Goal: Information Seeking & Learning: Learn about a topic

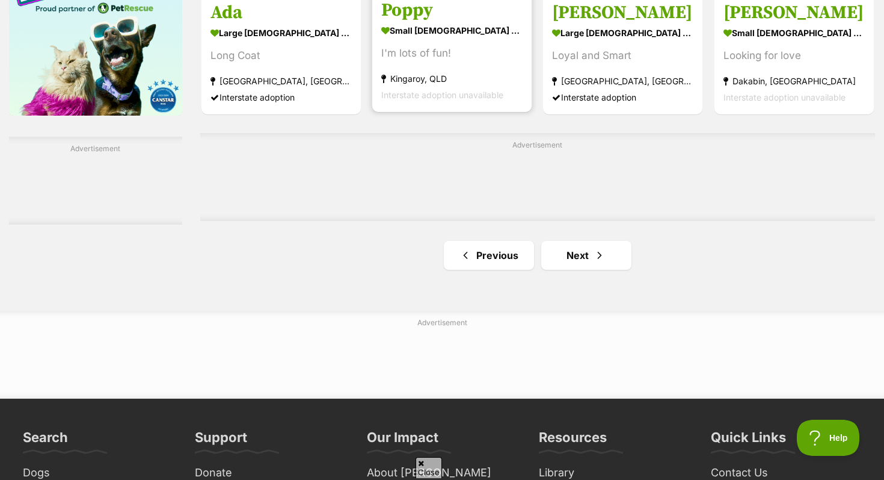
scroll to position [1990, 0]
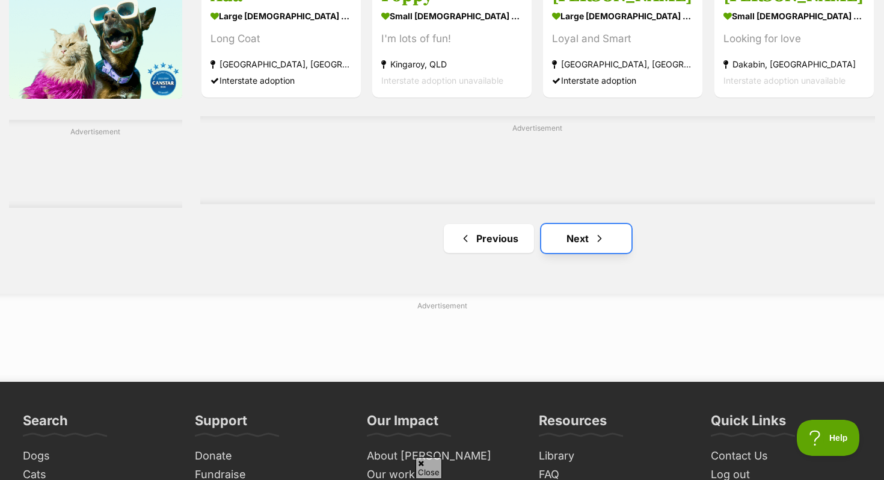
click at [566, 240] on link "Next" at bounding box center [587, 238] width 90 height 29
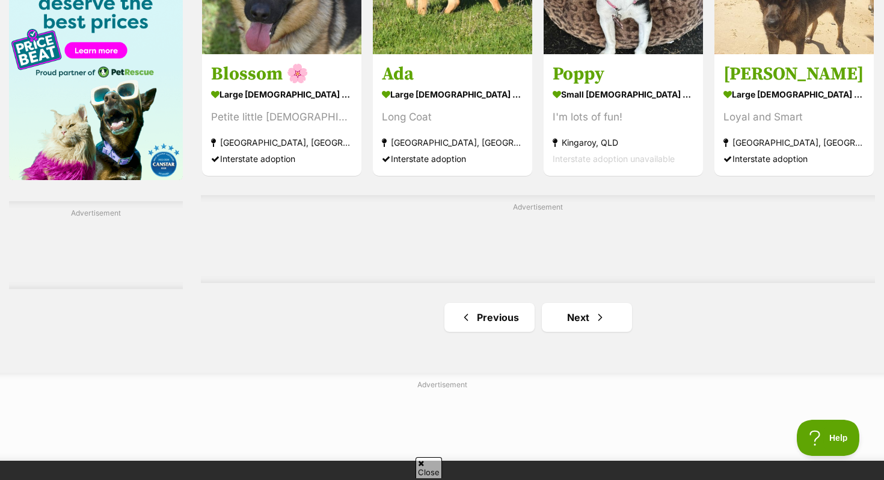
scroll to position [1916, 0]
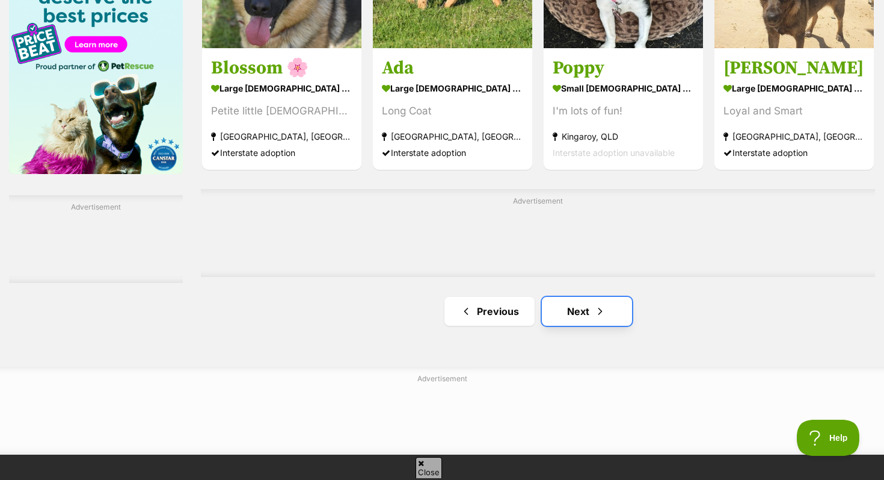
click at [569, 306] on link "Next" at bounding box center [587, 311] width 90 height 29
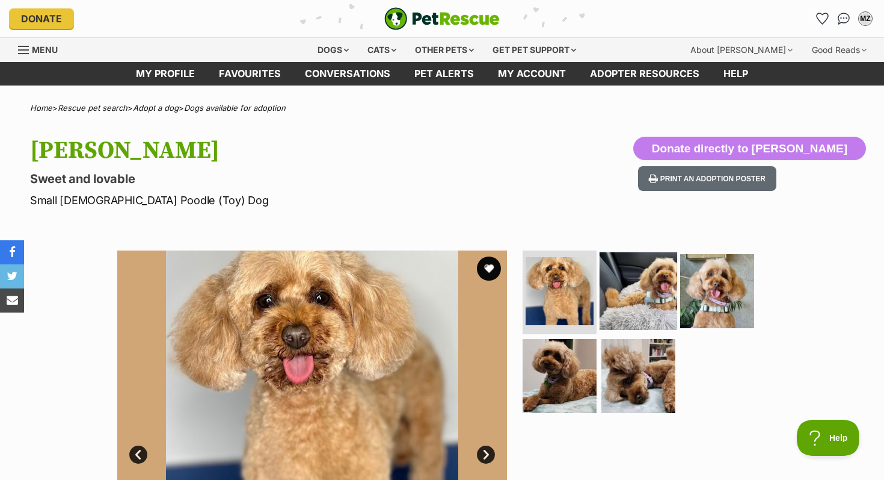
click at [648, 281] on img at bounding box center [639, 291] width 78 height 78
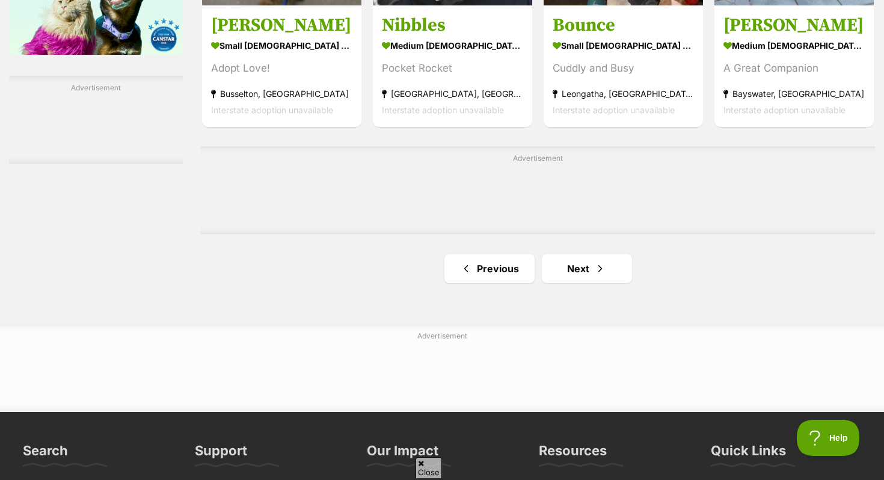
scroll to position [2102, 0]
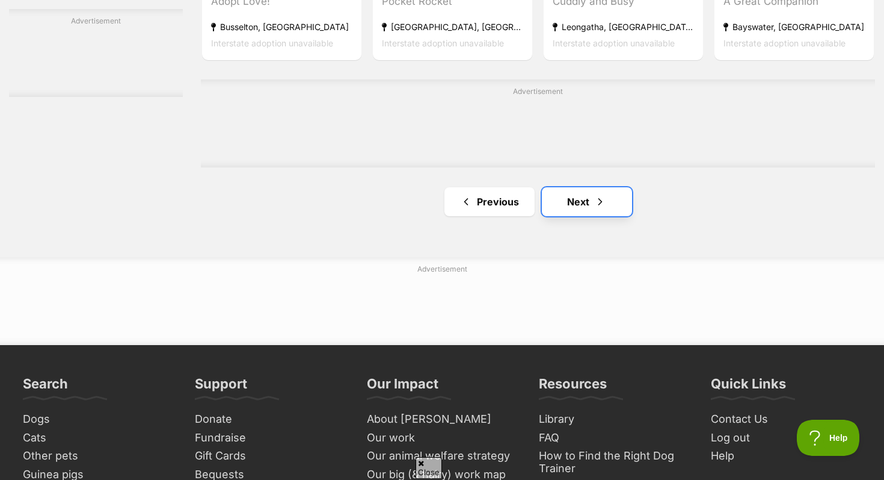
click at [575, 200] on link "Next" at bounding box center [587, 201] width 90 height 29
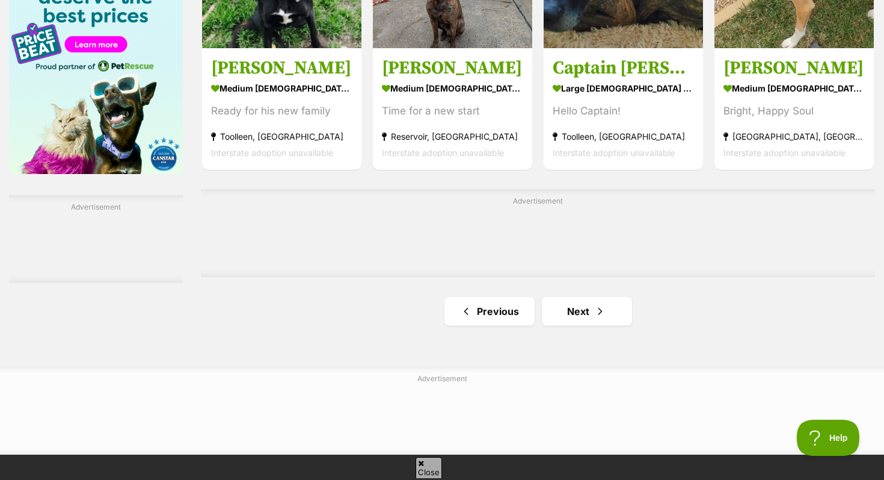
scroll to position [1917, 0]
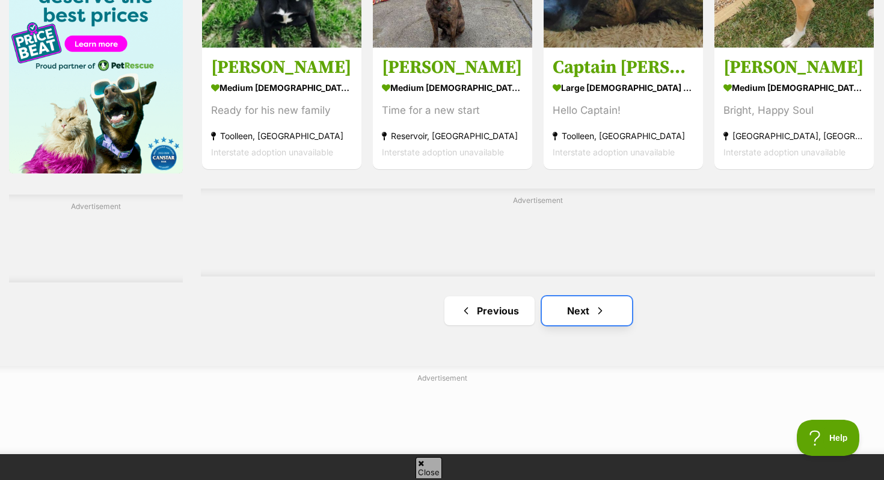
click at [570, 310] on link "Next" at bounding box center [587, 310] width 90 height 29
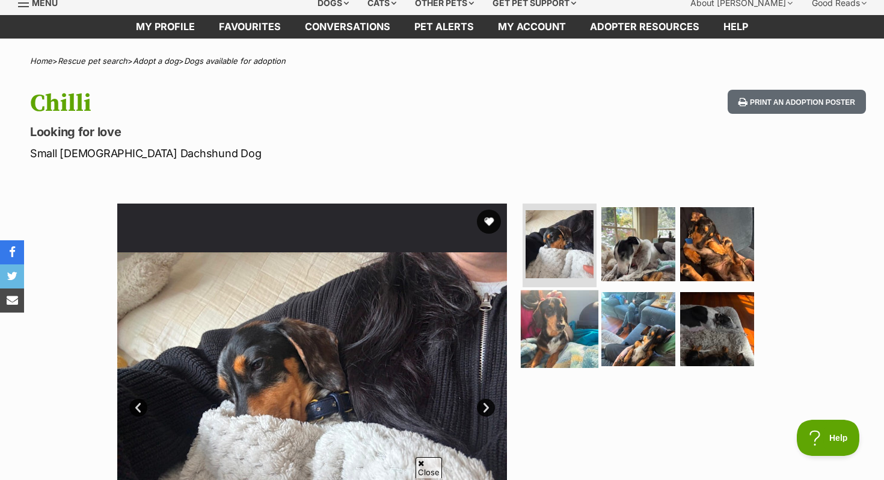
click at [560, 362] on img at bounding box center [560, 329] width 78 height 78
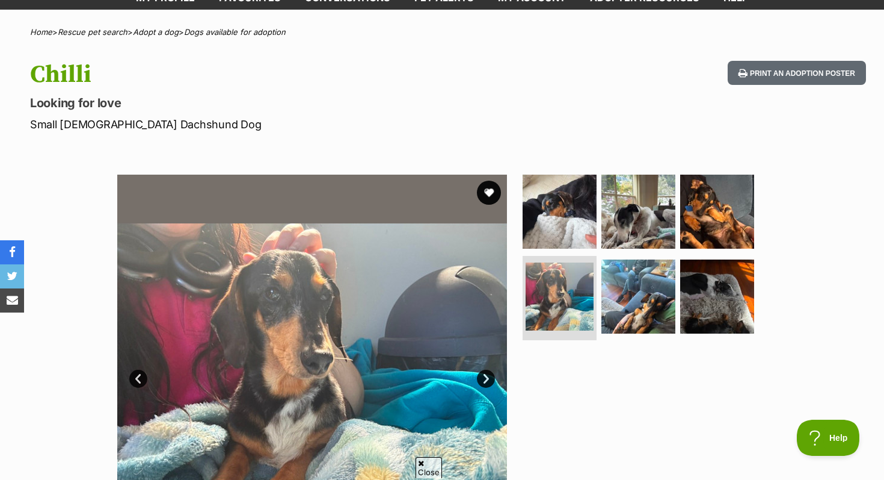
scroll to position [75, 0]
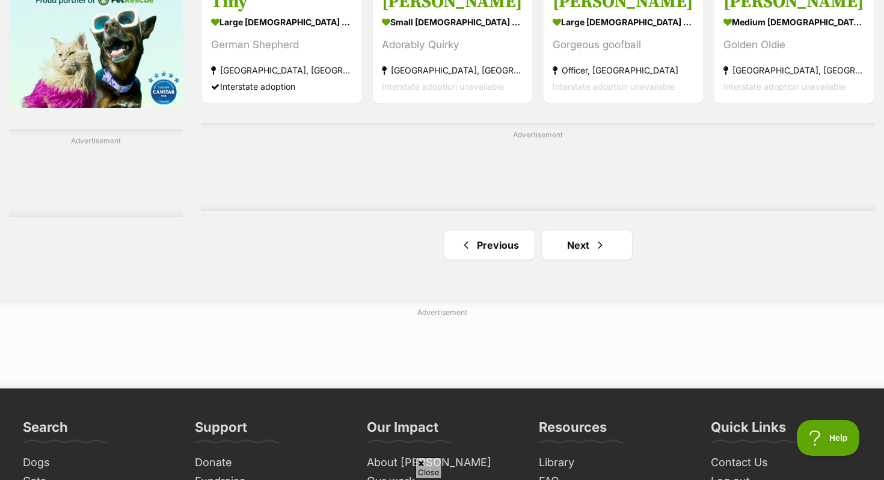
scroll to position [1994, 0]
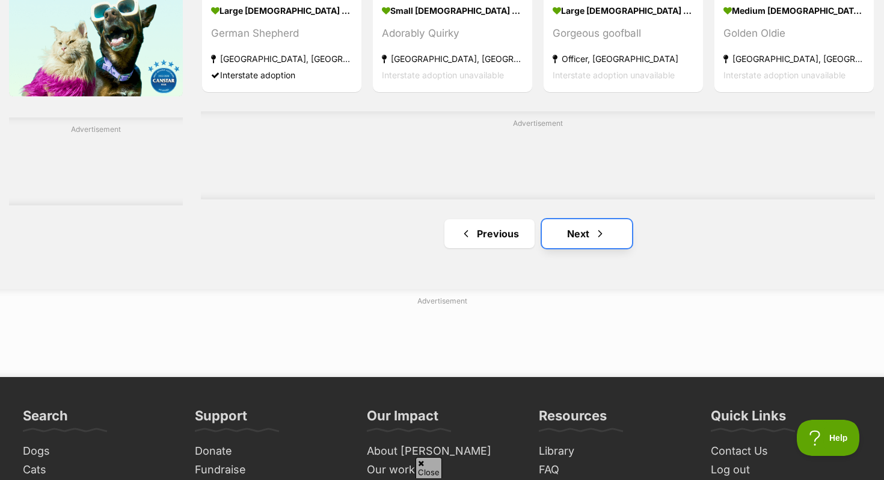
click at [548, 248] on link "Next" at bounding box center [587, 233] width 90 height 29
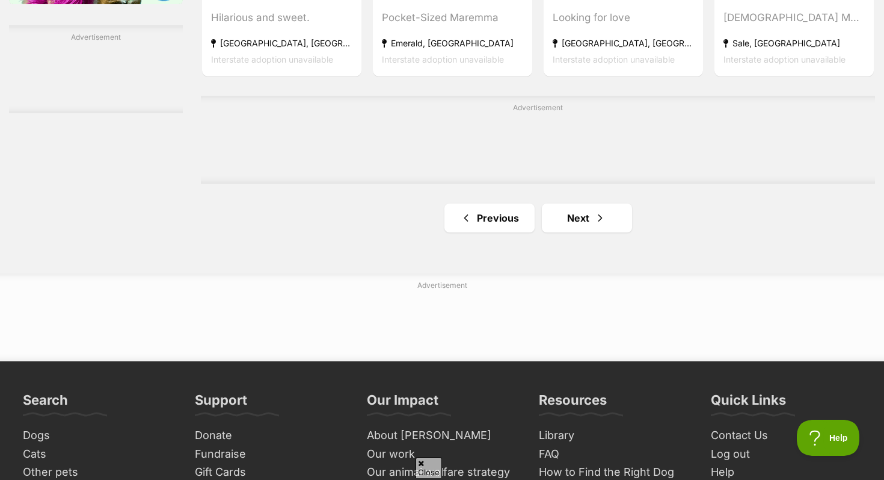
scroll to position [2051, 0]
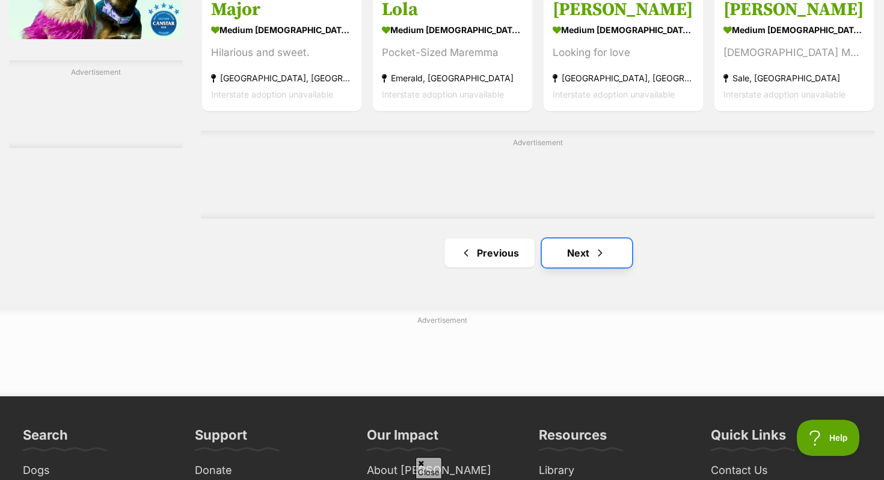
click at [590, 264] on link "Next" at bounding box center [587, 252] width 90 height 29
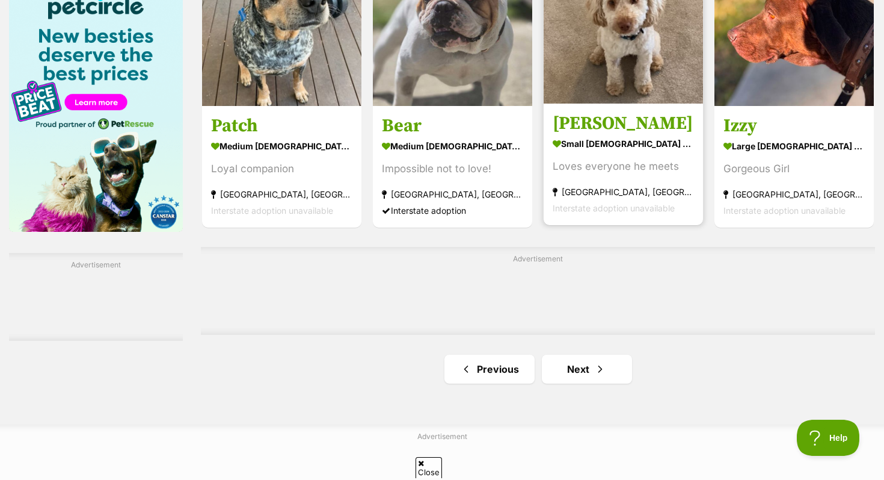
scroll to position [1860, 0]
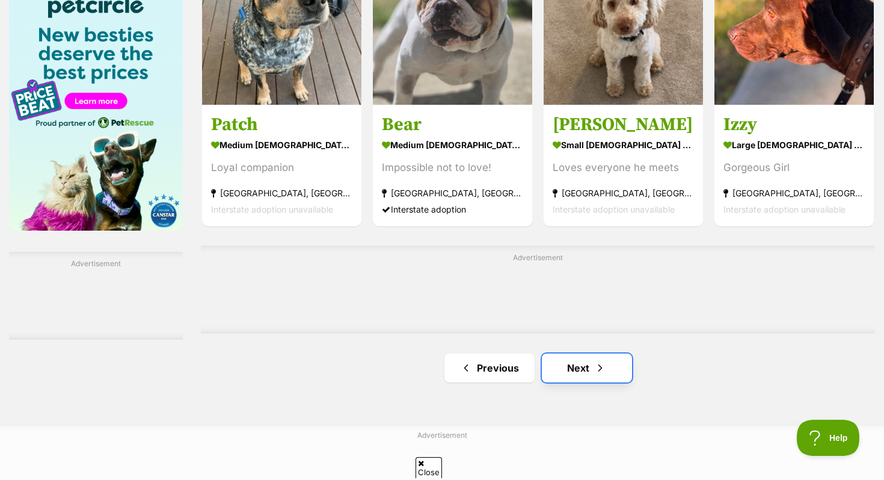
click at [575, 382] on link "Next" at bounding box center [587, 367] width 90 height 29
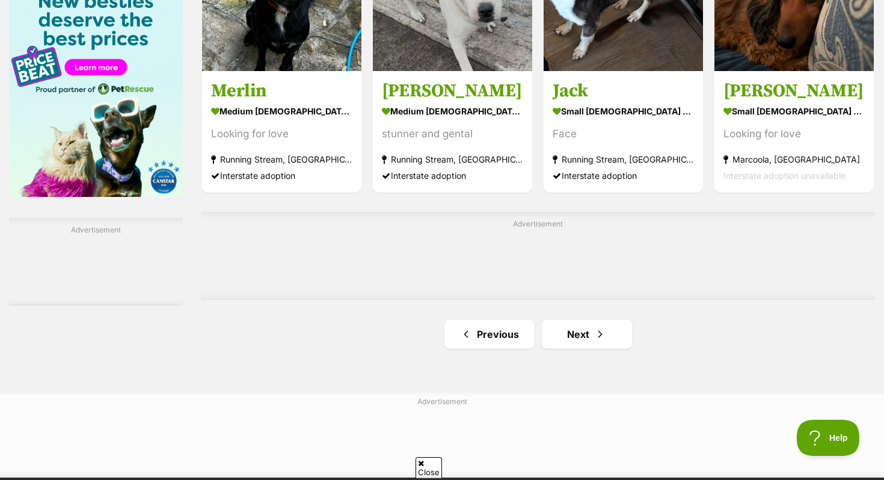
scroll to position [1893, 0]
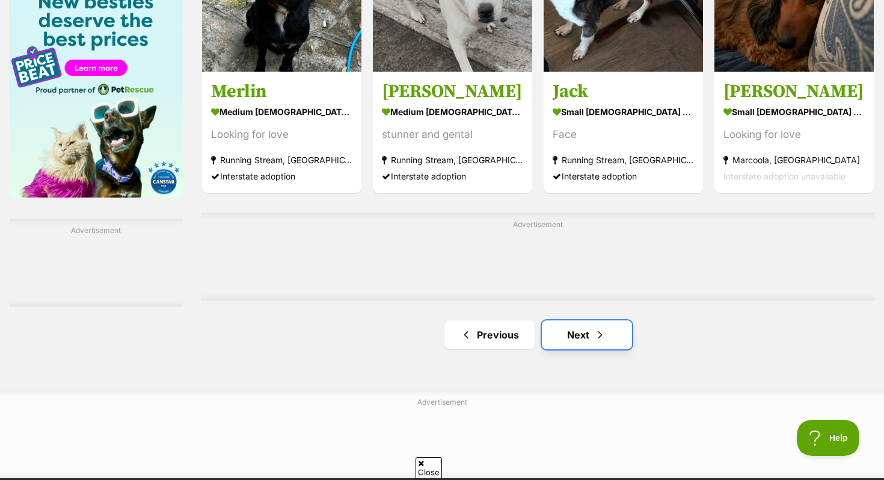
click at [576, 341] on link "Next" at bounding box center [587, 334] width 90 height 29
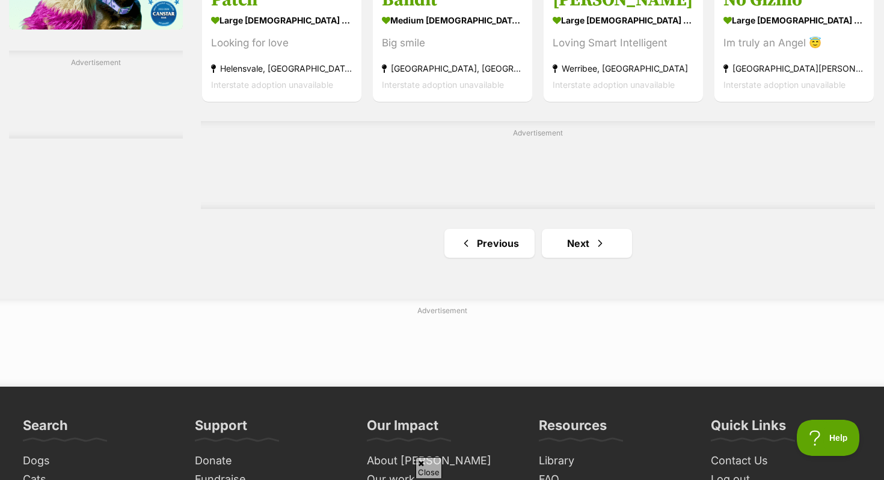
scroll to position [2068, 0]
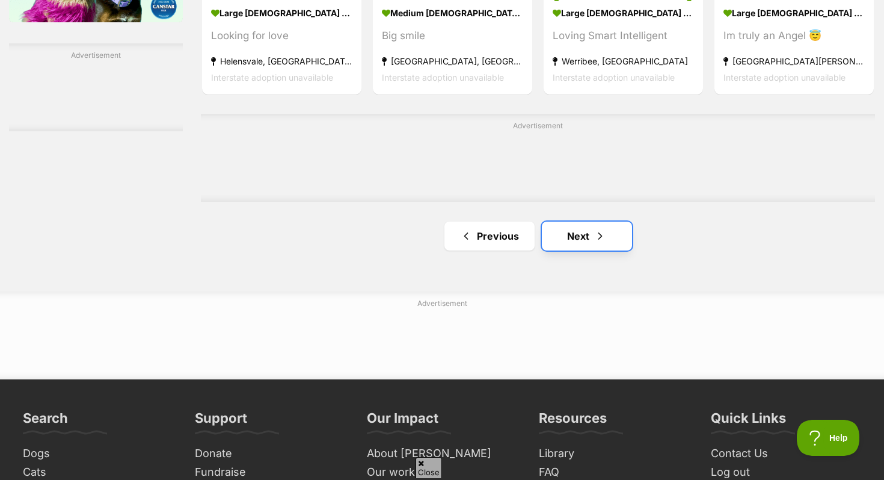
click at [557, 235] on link "Next" at bounding box center [587, 235] width 90 height 29
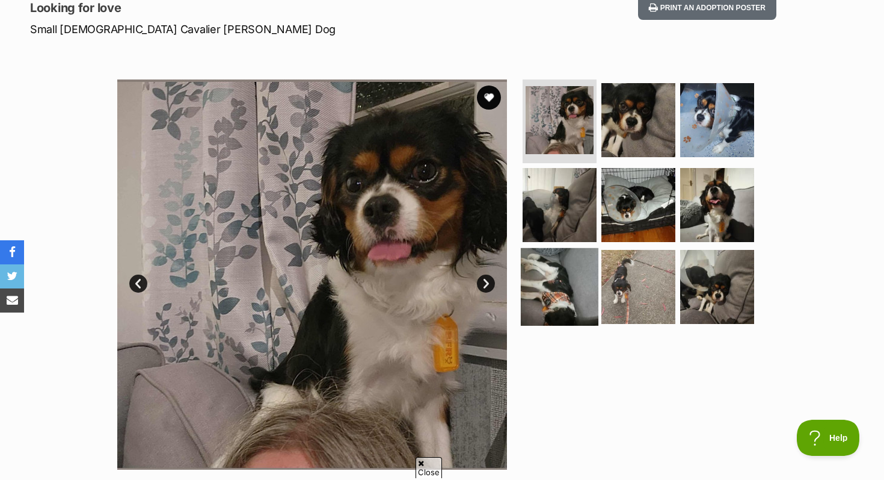
scroll to position [181, 0]
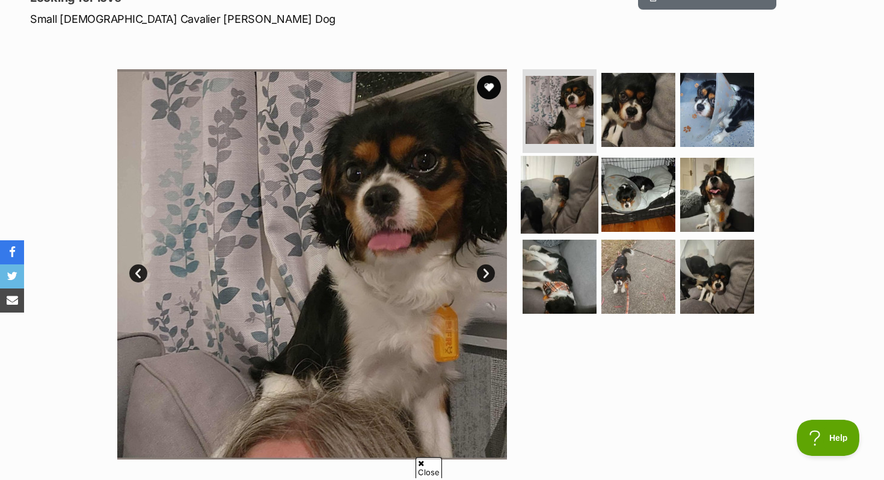
click at [576, 211] on img at bounding box center [560, 195] width 78 height 78
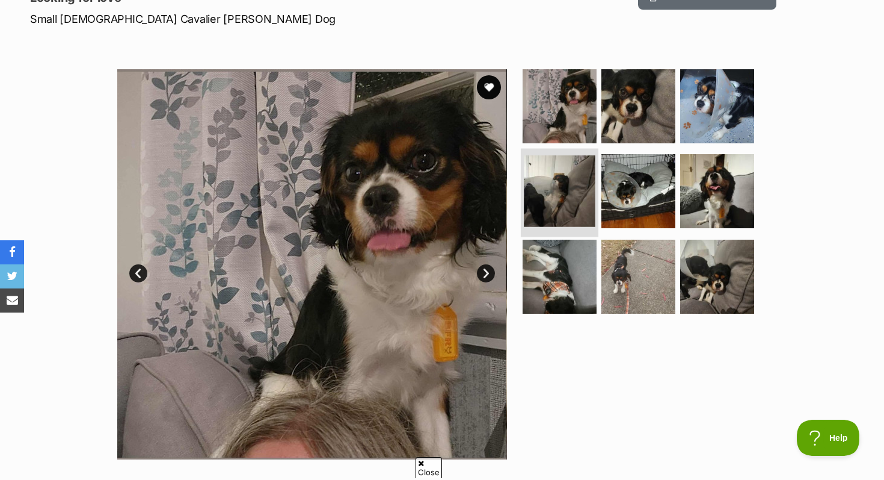
scroll to position [0, 0]
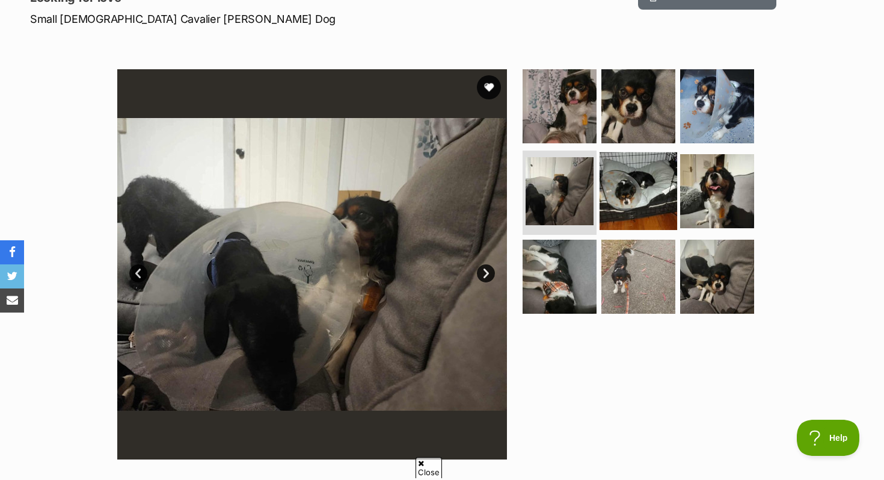
click at [639, 175] on img at bounding box center [639, 191] width 78 height 78
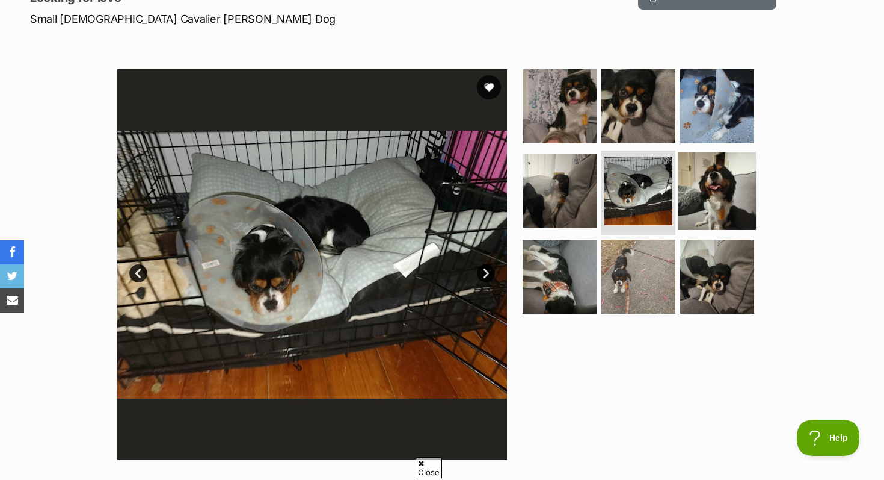
click at [706, 168] on img at bounding box center [718, 191] width 78 height 78
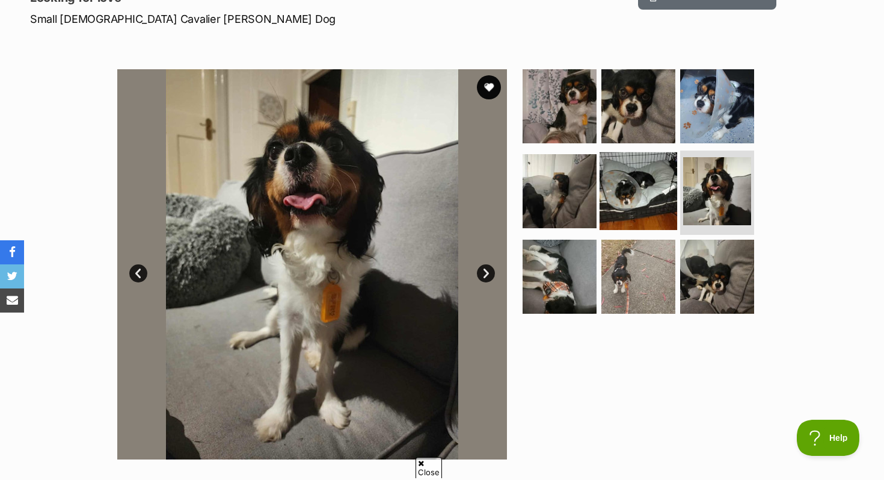
click at [654, 229] on link at bounding box center [639, 226] width 78 height 13
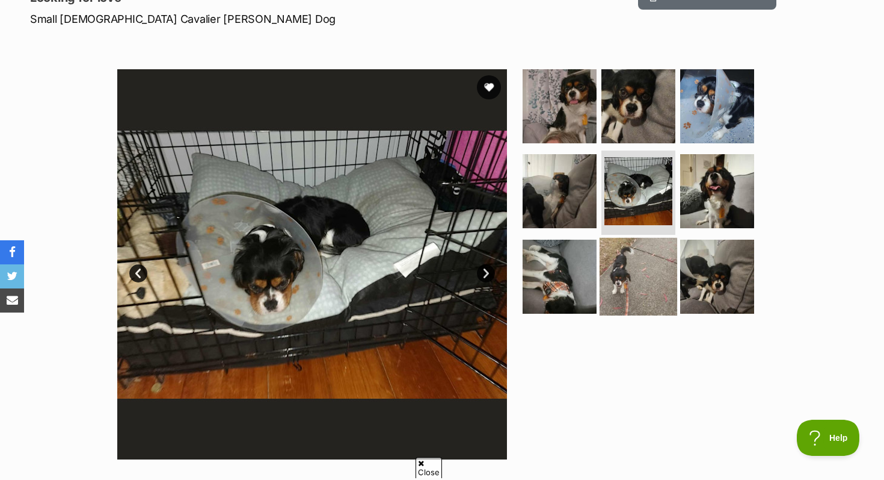
click at [646, 243] on img at bounding box center [639, 277] width 78 height 78
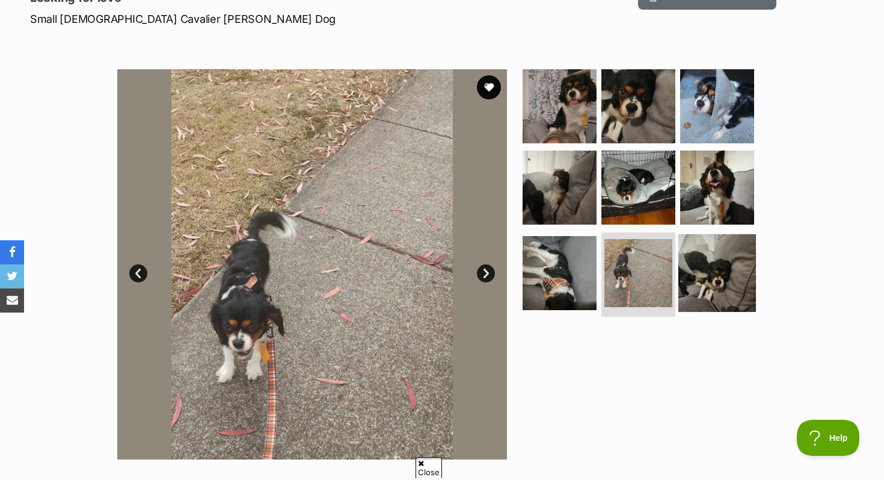
click at [721, 246] on img at bounding box center [718, 273] width 78 height 78
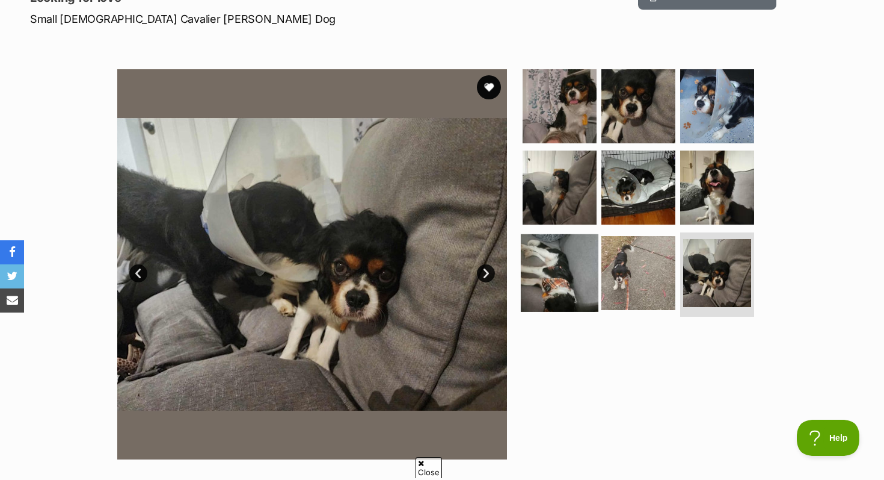
click at [593, 276] on img at bounding box center [560, 273] width 78 height 78
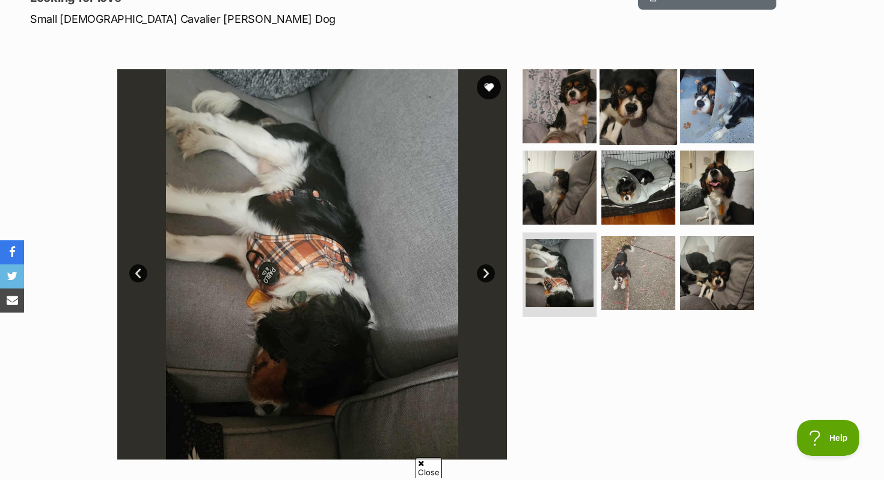
click at [653, 121] on img at bounding box center [639, 106] width 78 height 78
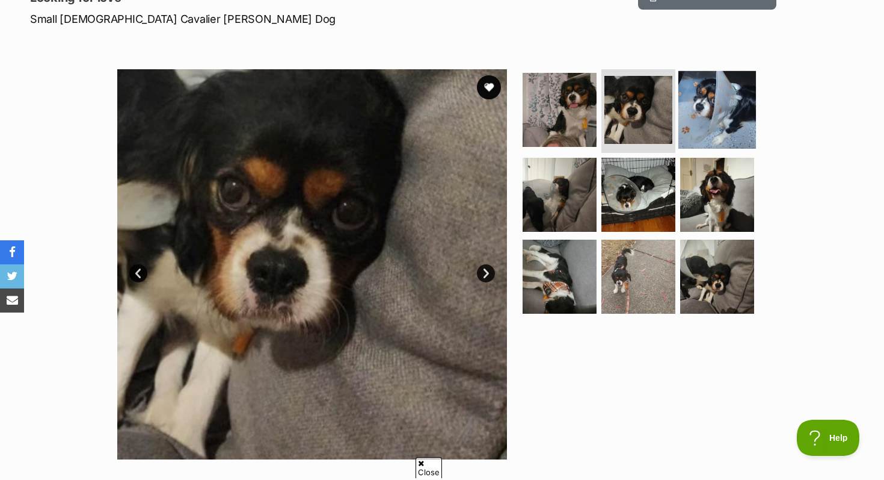
click at [707, 113] on img at bounding box center [718, 109] width 78 height 78
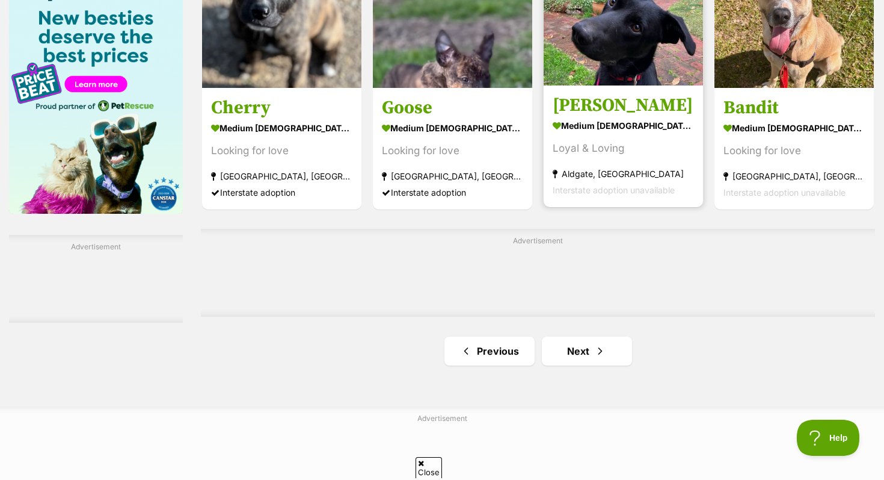
scroll to position [1896, 0]
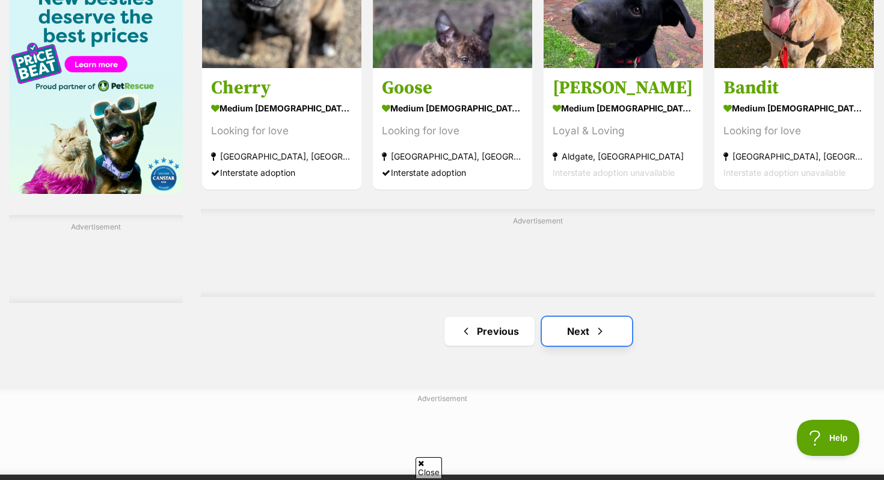
click at [588, 335] on link "Next" at bounding box center [587, 330] width 90 height 29
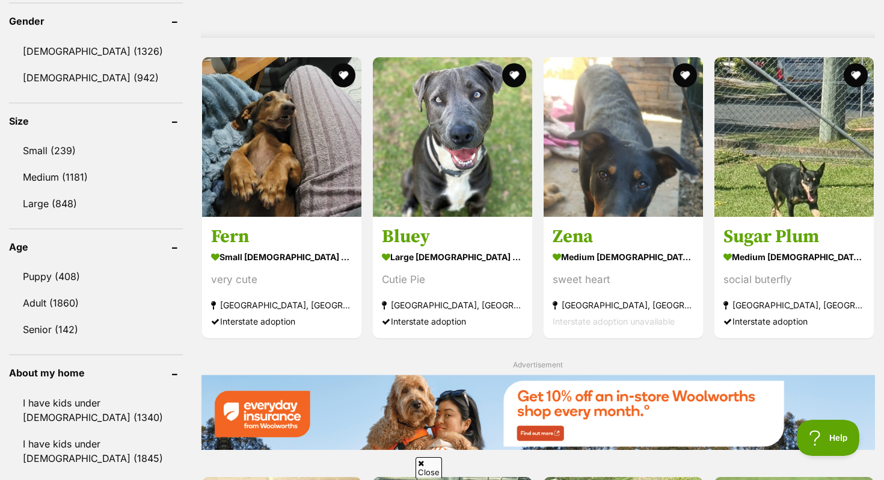
scroll to position [1040, 0]
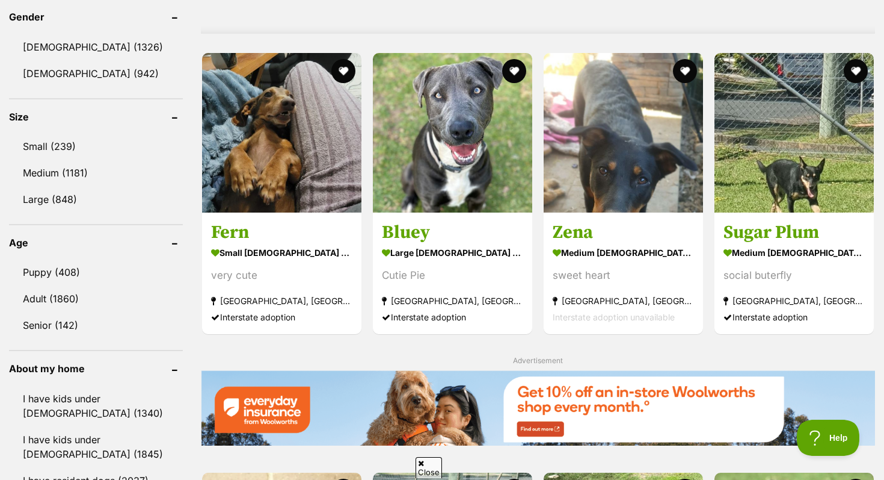
click at [589, 332] on link "Zena medium female Dog sweet heart Tapitallee, NSW Interstate adoption unavaila…" at bounding box center [623, 273] width 159 height 122
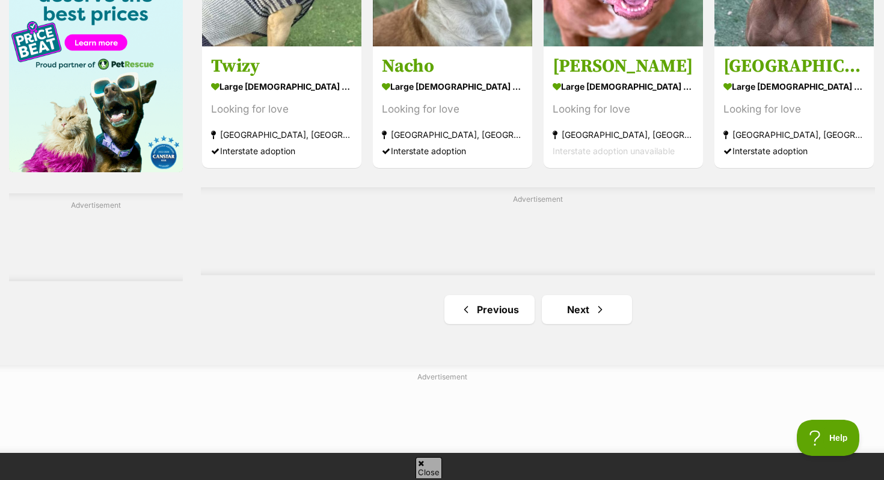
scroll to position [1919, 0]
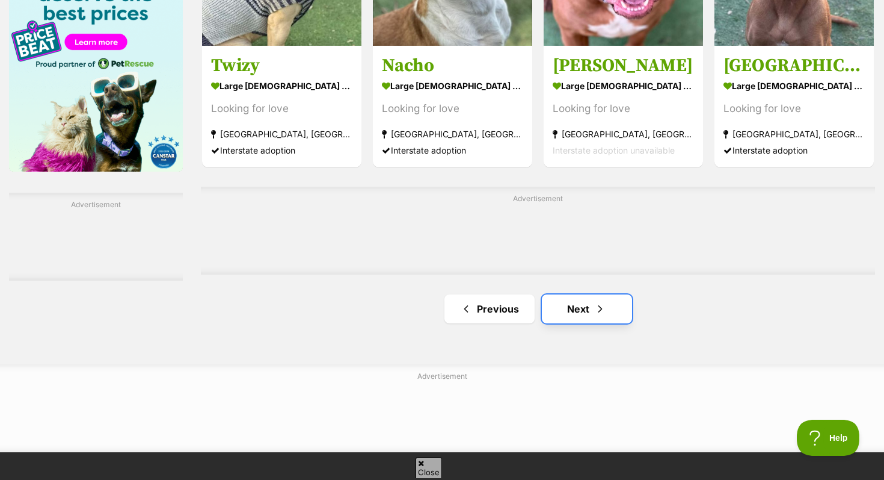
click at [584, 298] on link "Next" at bounding box center [587, 308] width 90 height 29
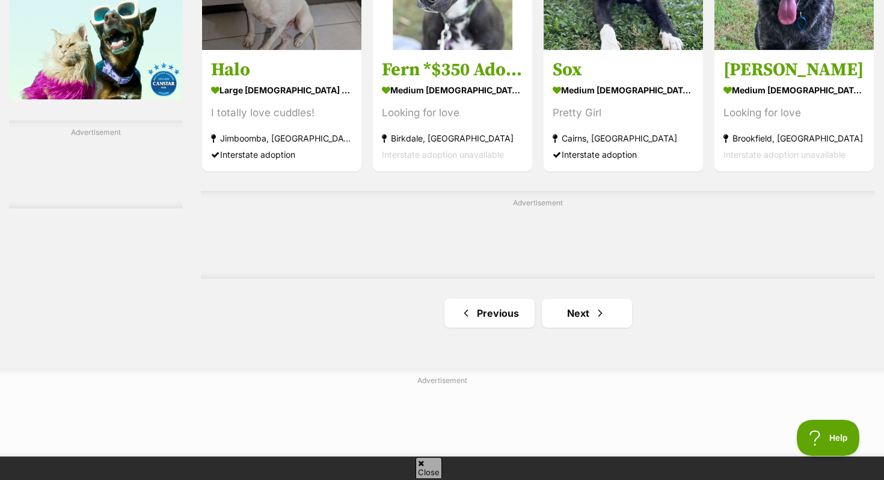
scroll to position [1993, 0]
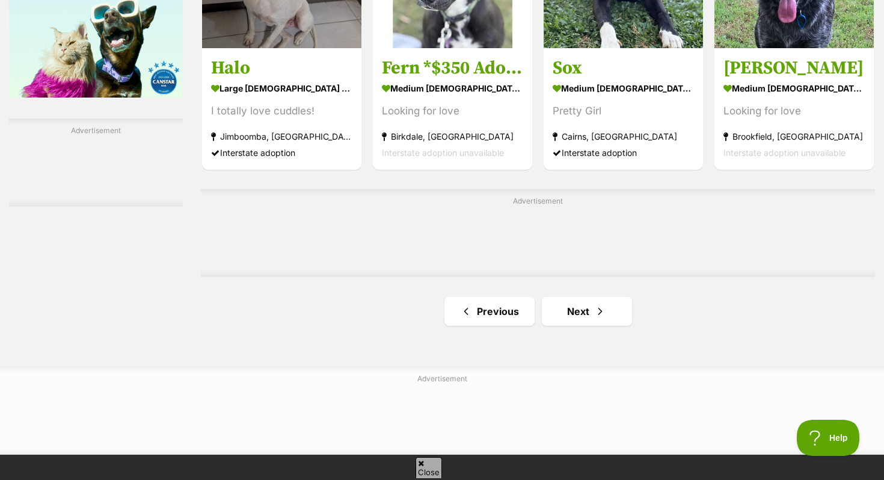
click at [593, 301] on link "Next" at bounding box center [587, 311] width 90 height 29
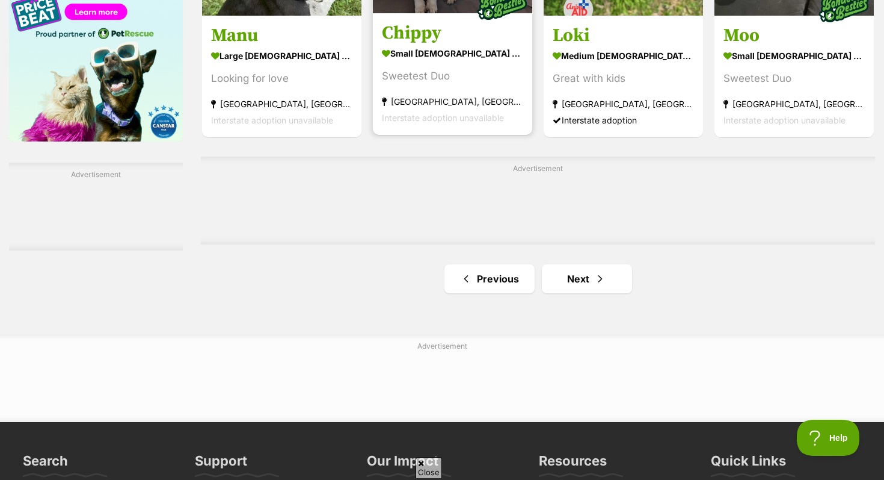
scroll to position [2002, 0]
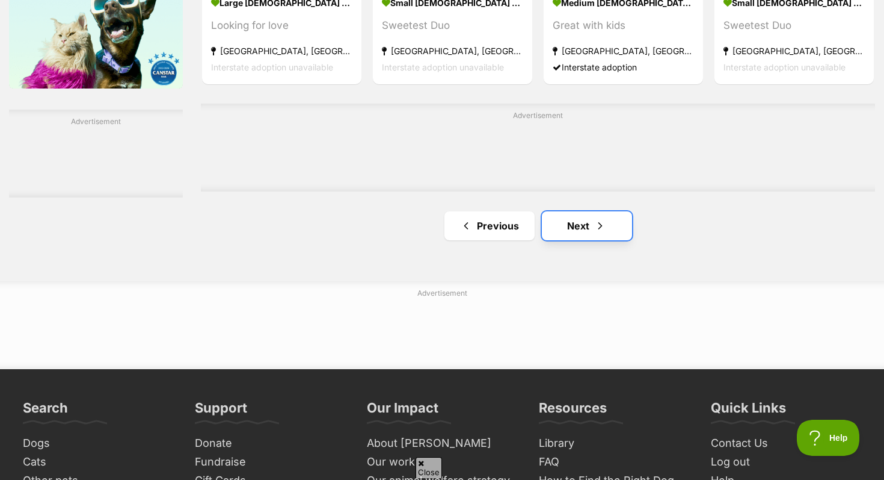
click at [579, 232] on link "Next" at bounding box center [587, 225] width 90 height 29
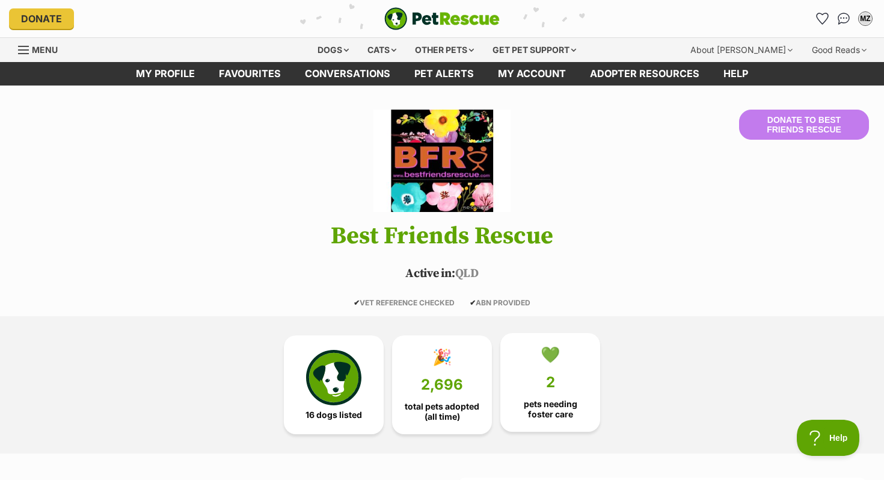
click at [539, 386] on link "💚 2 pets needing foster care" at bounding box center [551, 382] width 100 height 99
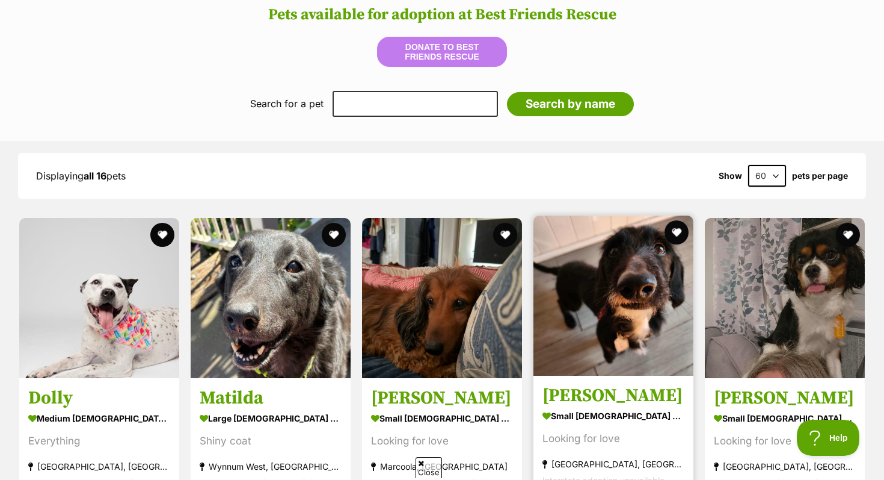
scroll to position [1209, 0]
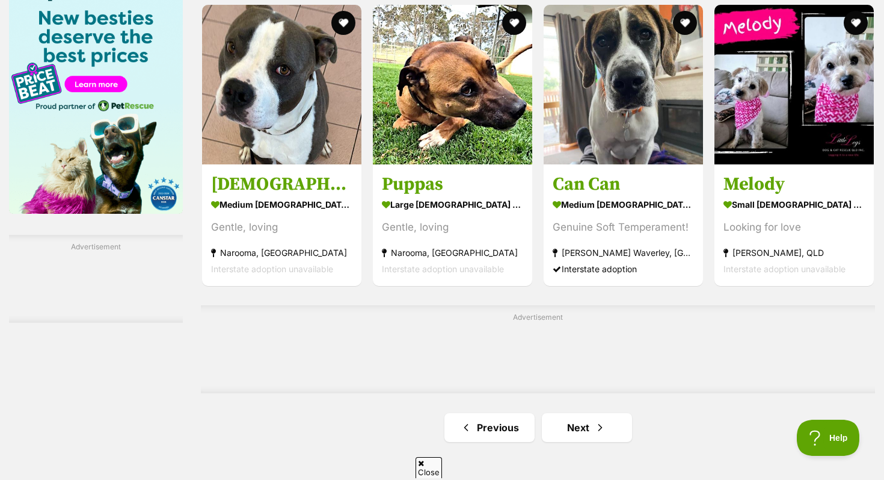
scroll to position [1890, 0]
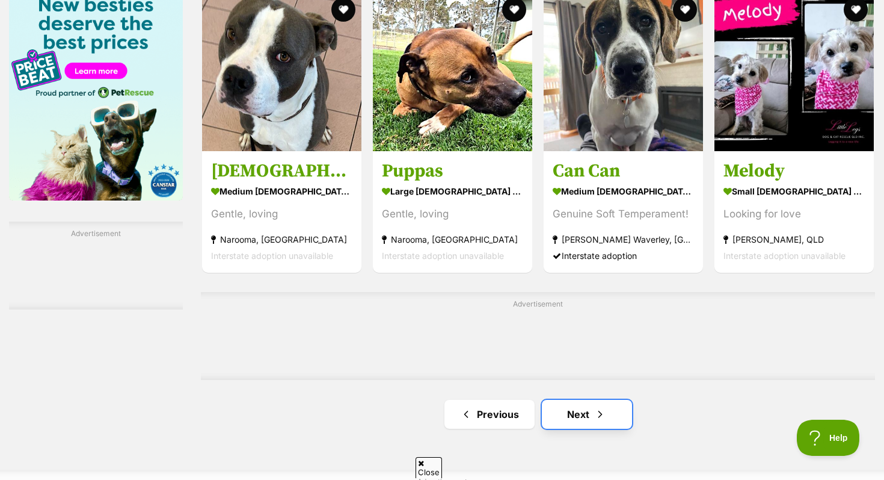
click at [569, 424] on link "Next" at bounding box center [587, 414] width 90 height 29
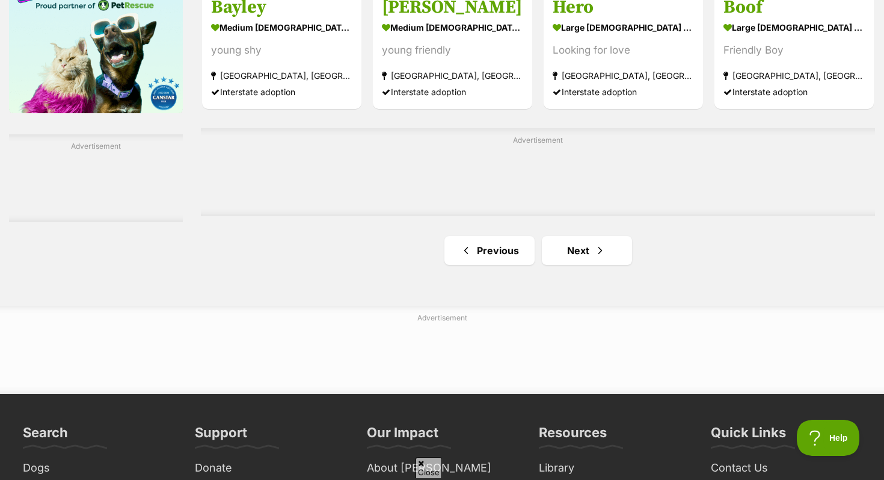
scroll to position [1989, 0]
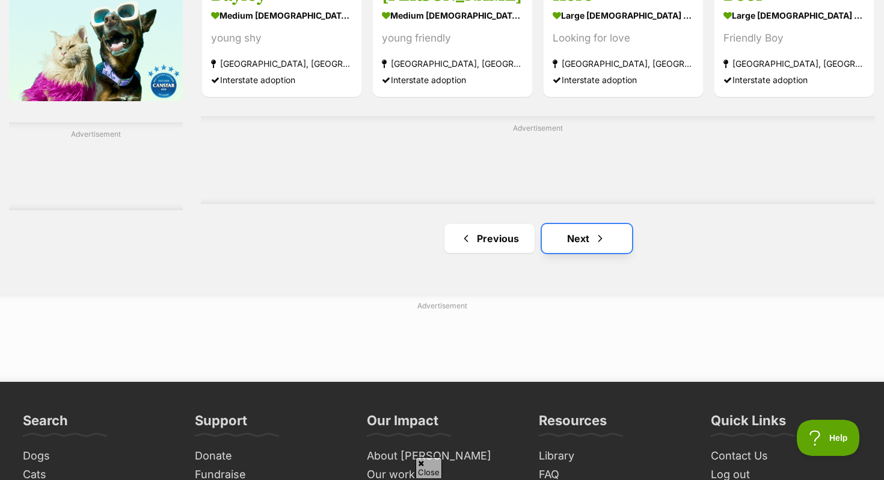
click at [573, 233] on link "Next" at bounding box center [587, 238] width 90 height 29
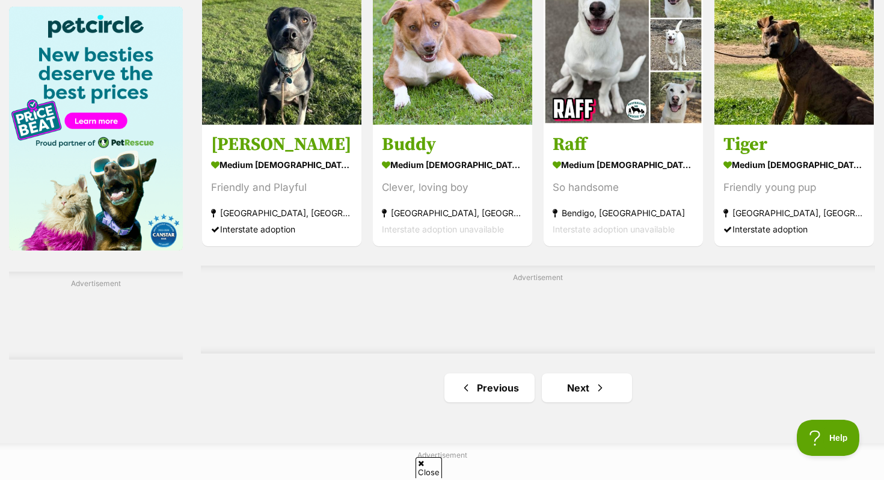
scroll to position [1841, 0]
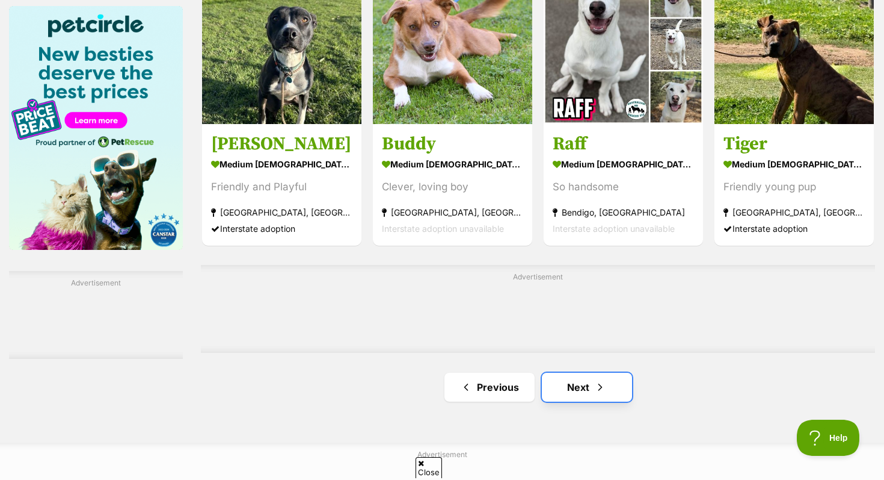
click at [585, 384] on link "Next" at bounding box center [587, 386] width 90 height 29
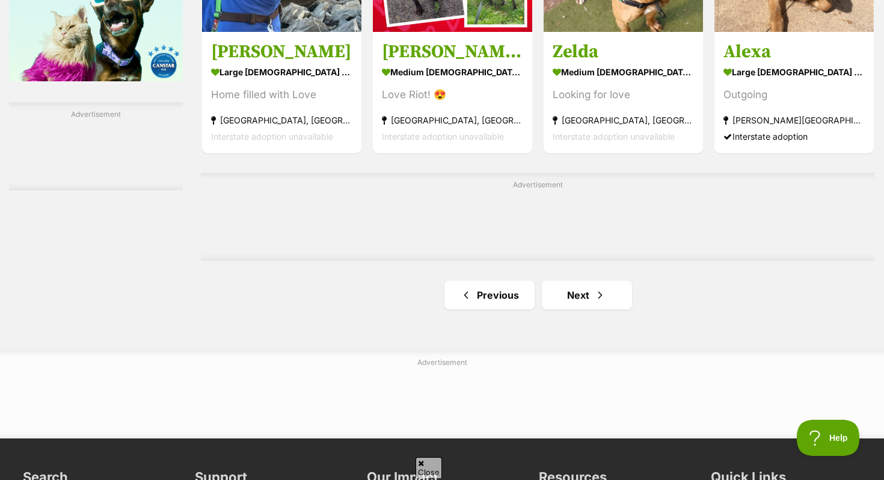
scroll to position [2010, 0]
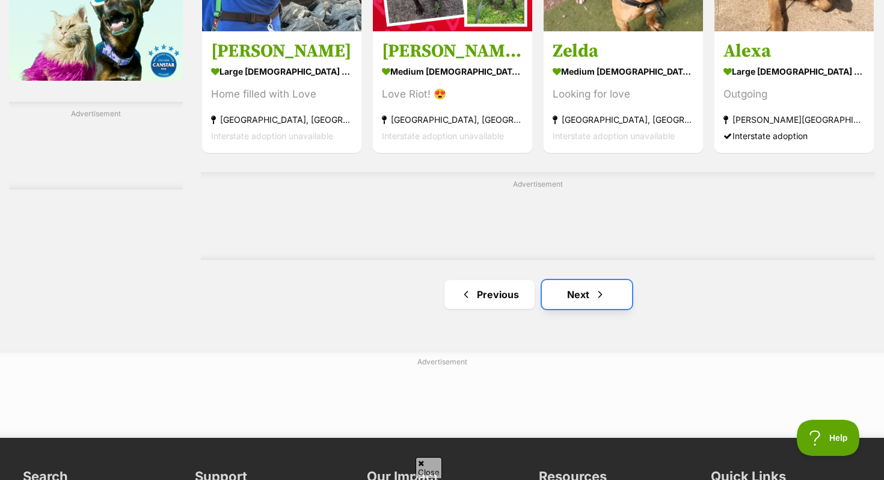
click at [583, 301] on link "Next" at bounding box center [587, 294] width 90 height 29
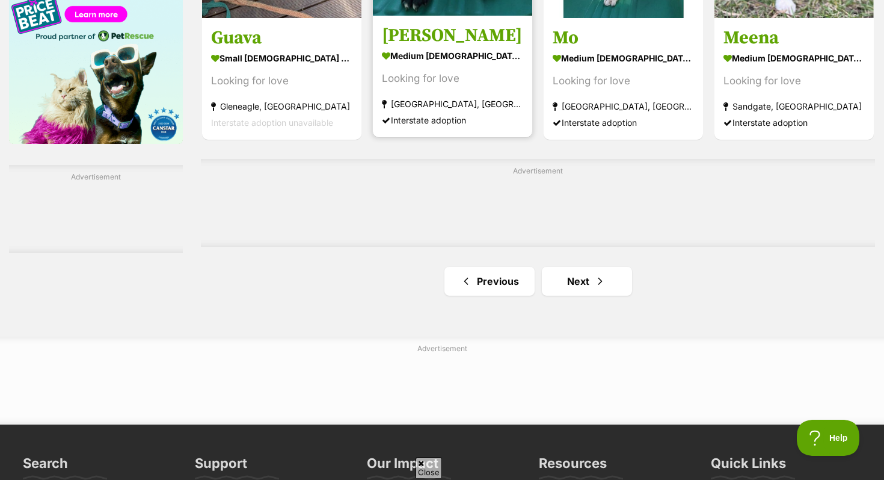
scroll to position [2098, 0]
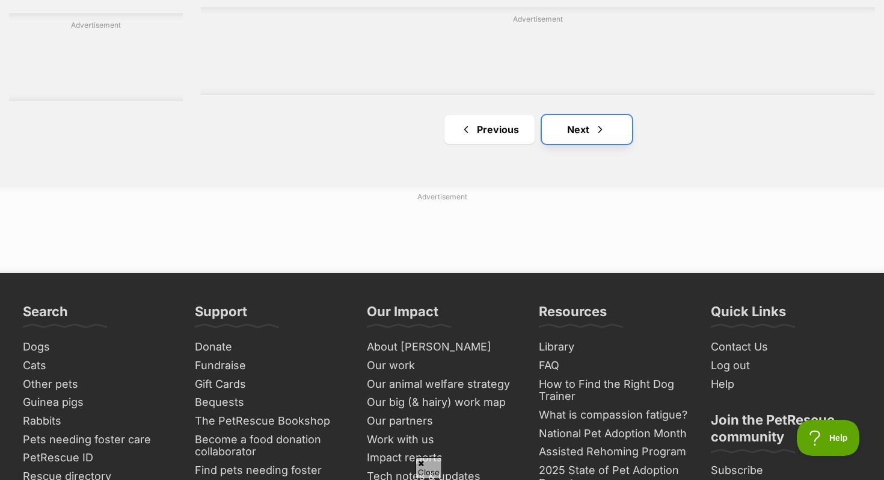
click at [562, 144] on link "Next" at bounding box center [587, 129] width 90 height 29
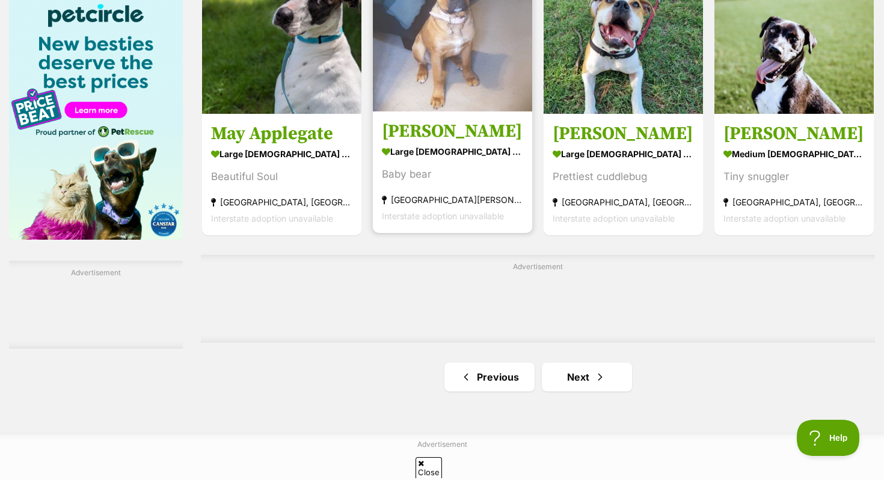
scroll to position [1857, 0]
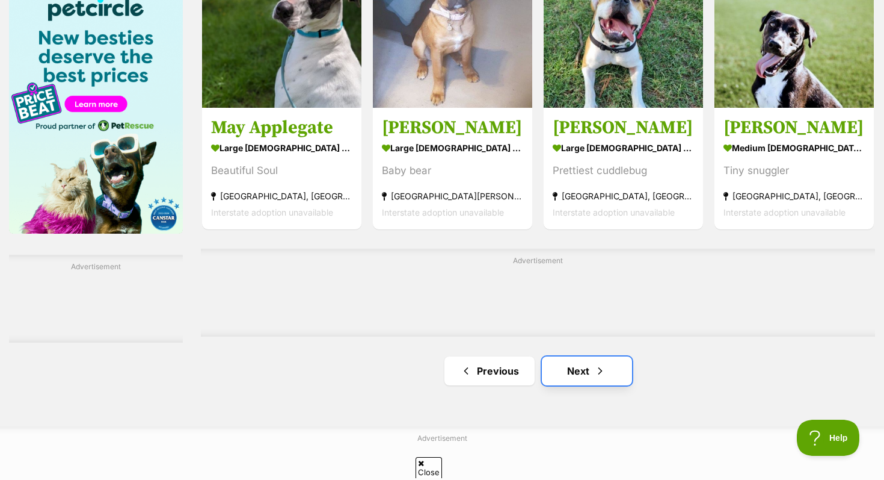
click at [585, 377] on link "Next" at bounding box center [587, 370] width 90 height 29
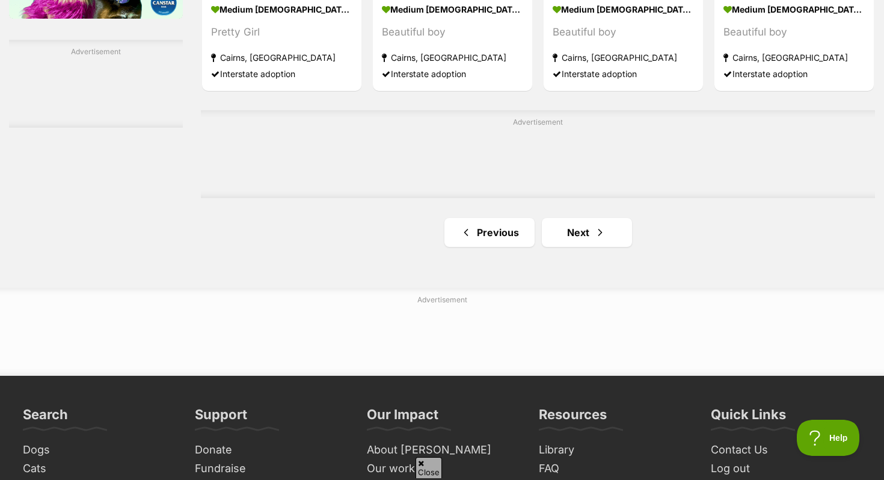
scroll to position [2077, 0]
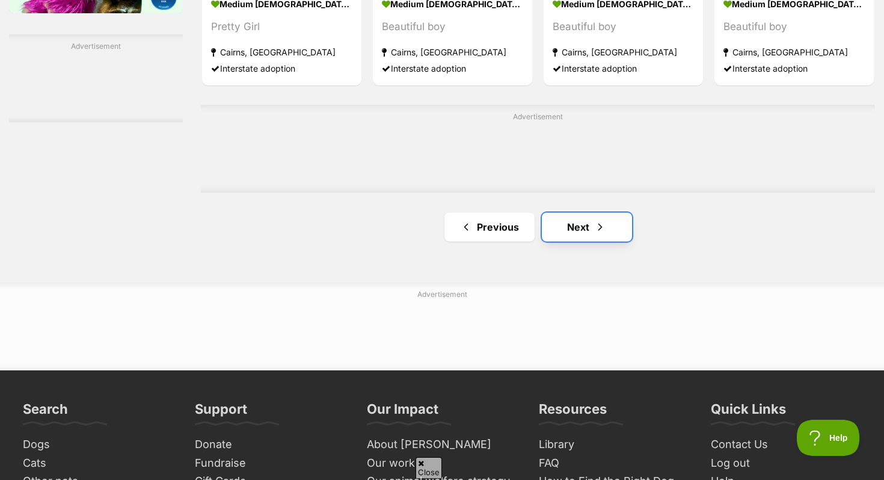
click at [570, 218] on link "Next" at bounding box center [587, 226] width 90 height 29
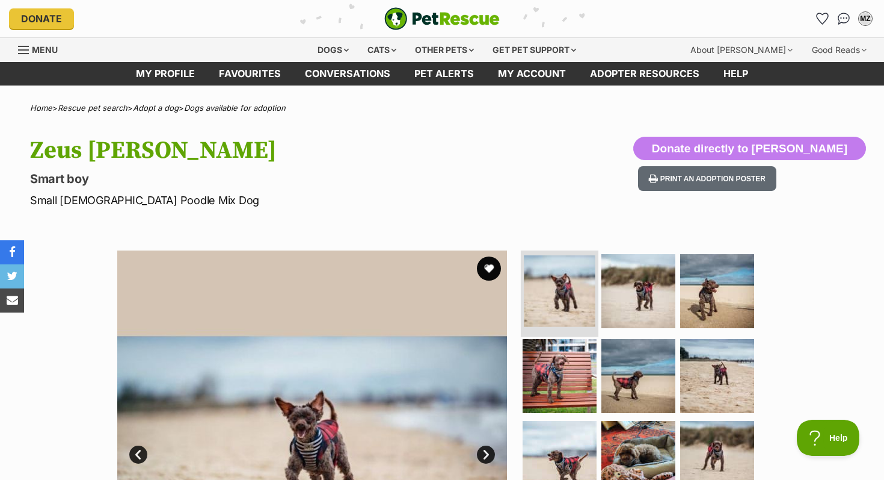
click at [567, 288] on img at bounding box center [560, 291] width 72 height 72
click at [620, 290] on img at bounding box center [639, 291] width 78 height 78
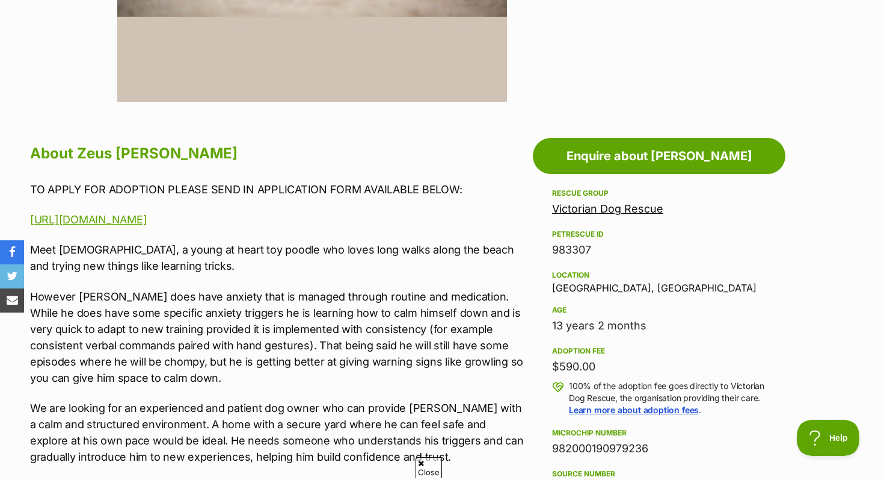
scroll to position [538, 0]
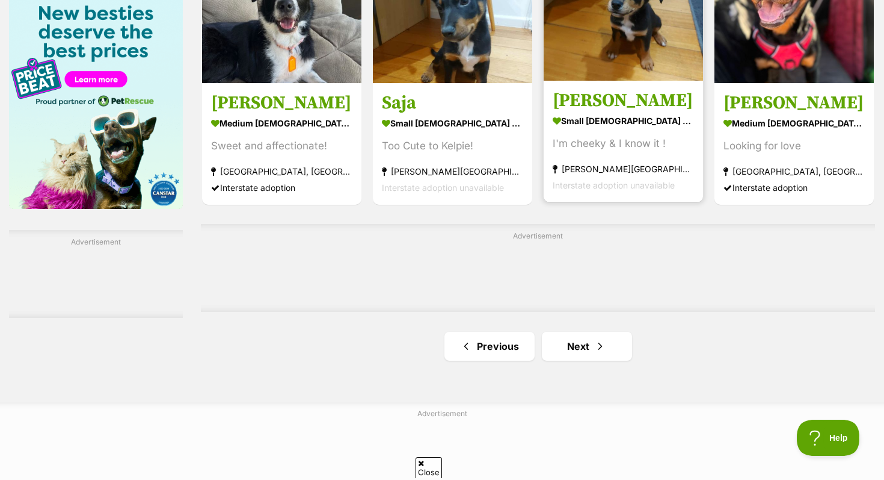
scroll to position [1888, 0]
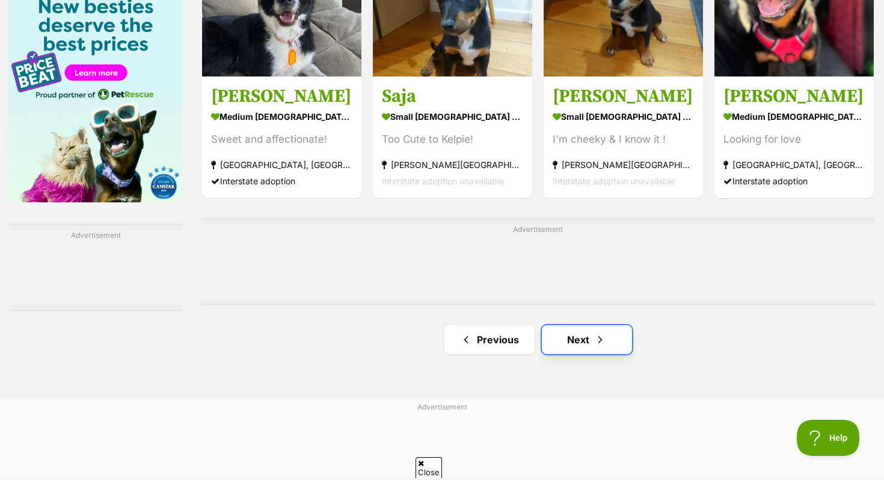
click at [573, 344] on link "Next" at bounding box center [587, 339] width 90 height 29
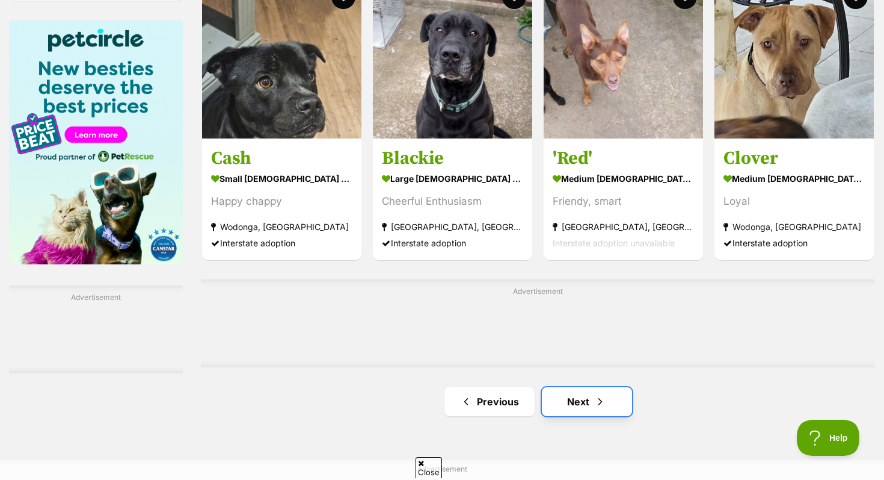
click at [566, 397] on link "Next" at bounding box center [587, 401] width 90 height 29
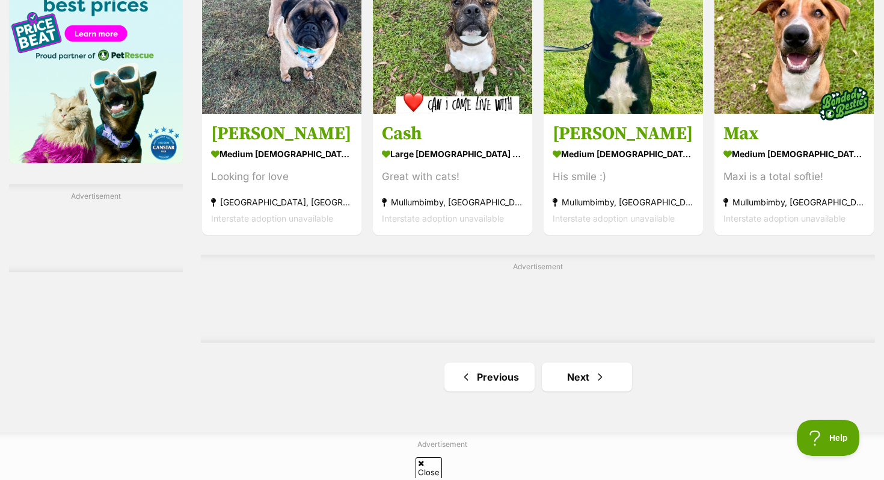
scroll to position [1931, 0]
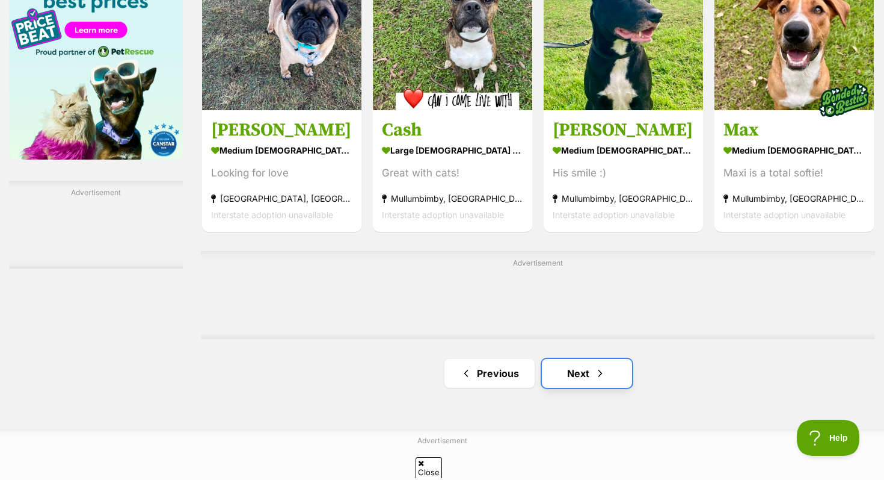
click at [576, 381] on link "Next" at bounding box center [587, 373] width 90 height 29
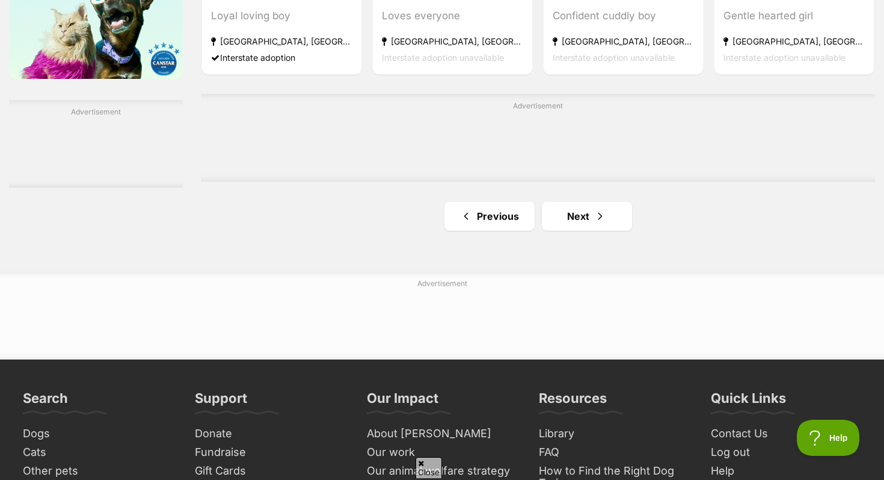
scroll to position [2013, 0]
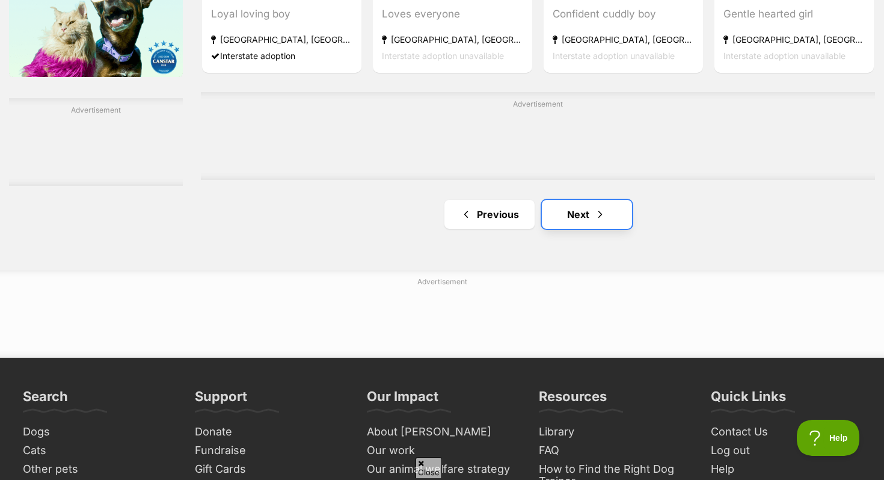
click at [567, 221] on link "Next" at bounding box center [587, 214] width 90 height 29
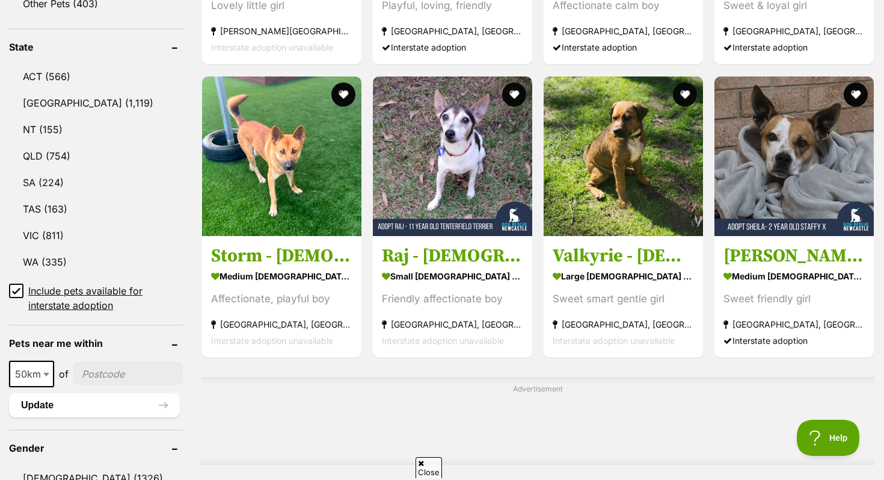
scroll to position [609, 0]
